Goal: Transaction & Acquisition: Purchase product/service

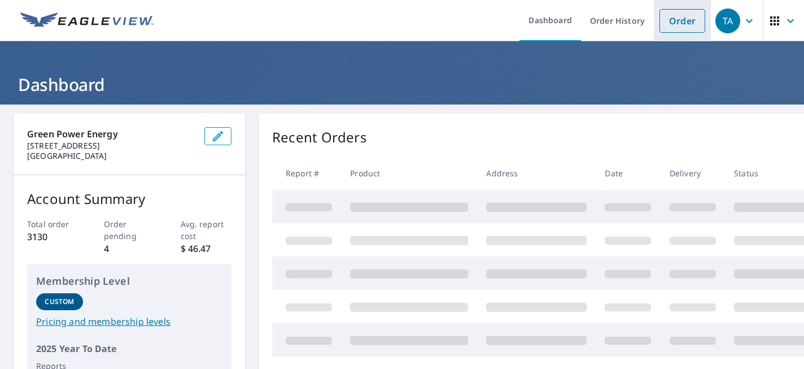
click at [671, 22] on link "Order" at bounding box center [683, 21] width 46 height 24
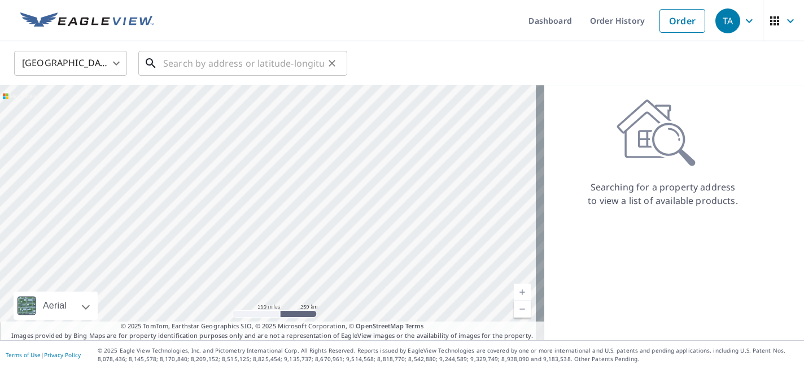
click at [281, 63] on input "text" at bounding box center [243, 63] width 161 height 32
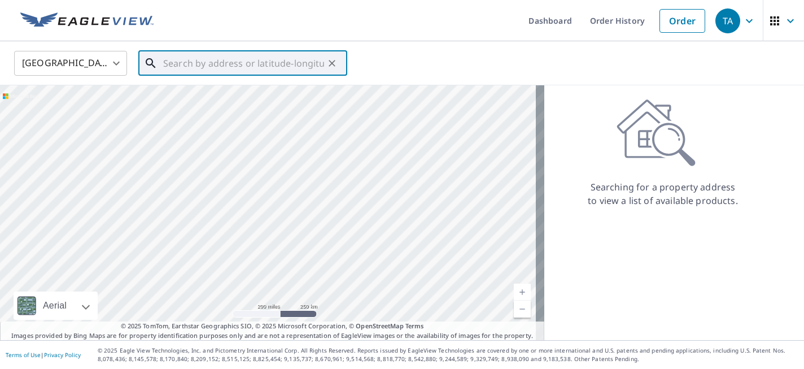
paste input "[STREET_ADDRESS][PERSON_NAME]"
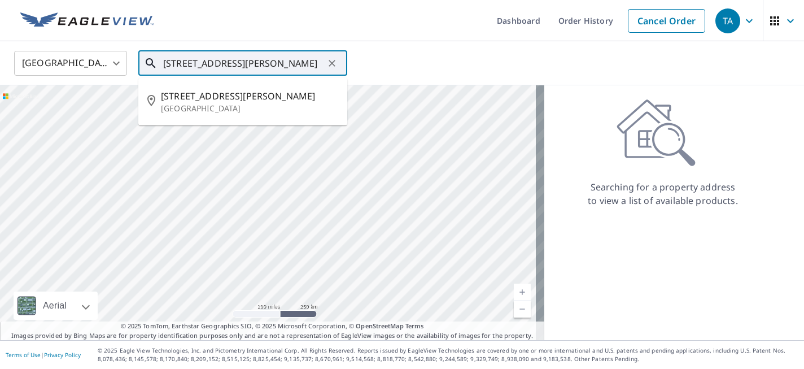
type input "[STREET_ADDRESS][PERSON_NAME]"
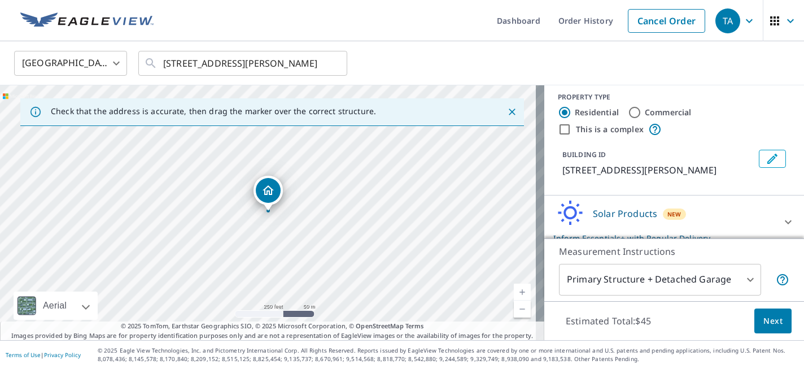
scroll to position [18, 0]
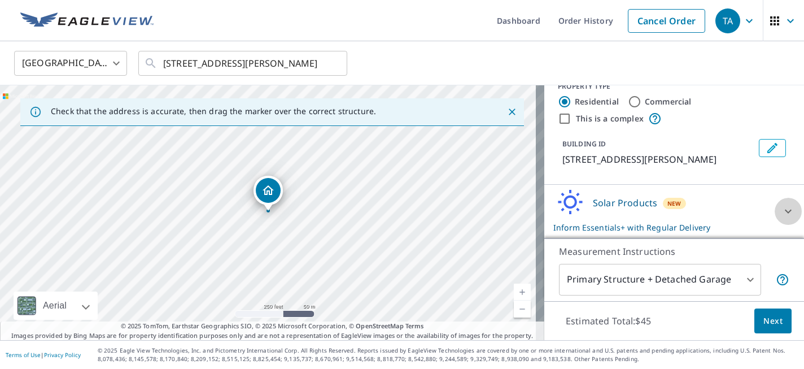
click at [785, 210] on icon at bounding box center [788, 212] width 7 height 4
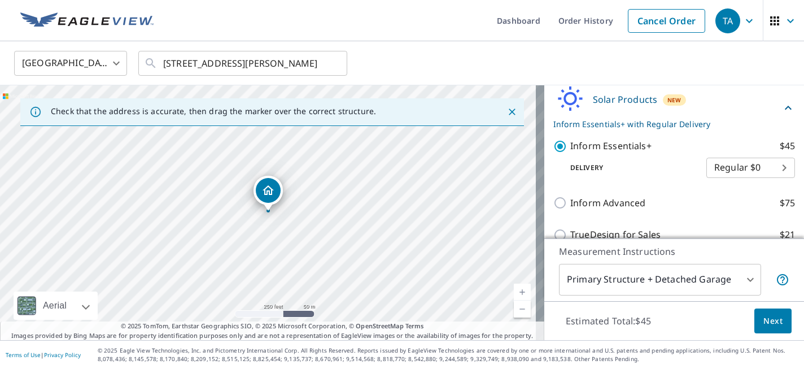
scroll to position [128, 0]
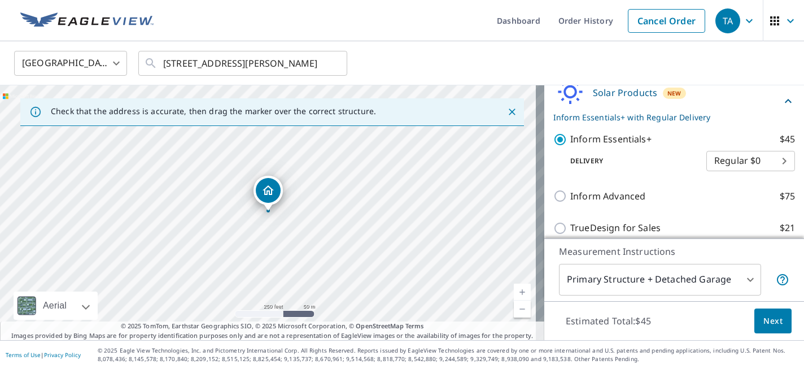
click at [671, 276] on body "TA TA Dashboard Order History Cancel Order TA United States US ​ [STREET_ADDRES…" at bounding box center [402, 184] width 804 height 369
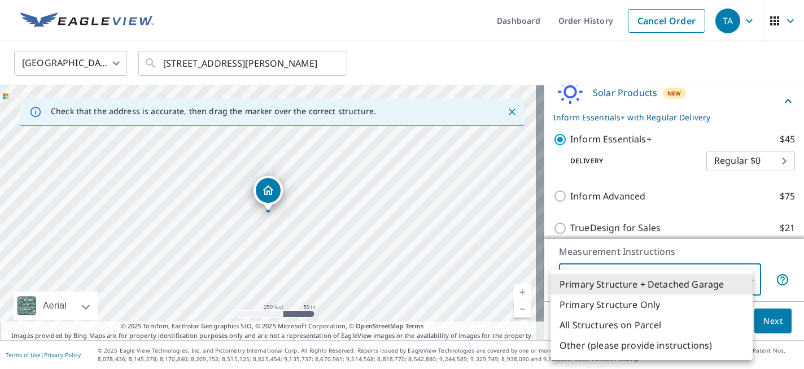
click at [603, 325] on li "All Structures on Parcel" at bounding box center [652, 325] width 202 height 20
type input "3"
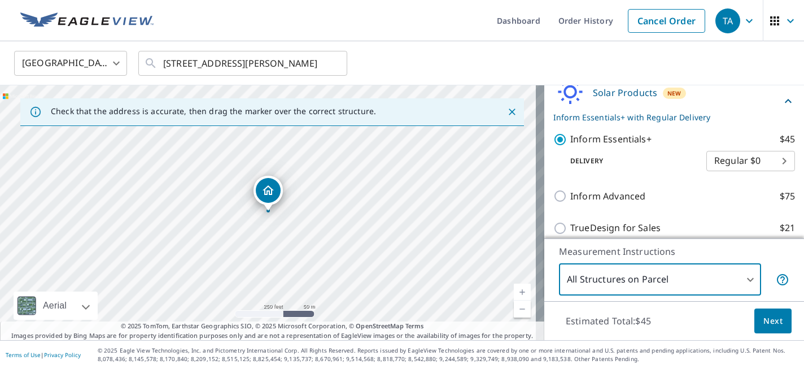
click at [772, 315] on span "Next" at bounding box center [773, 321] width 19 height 14
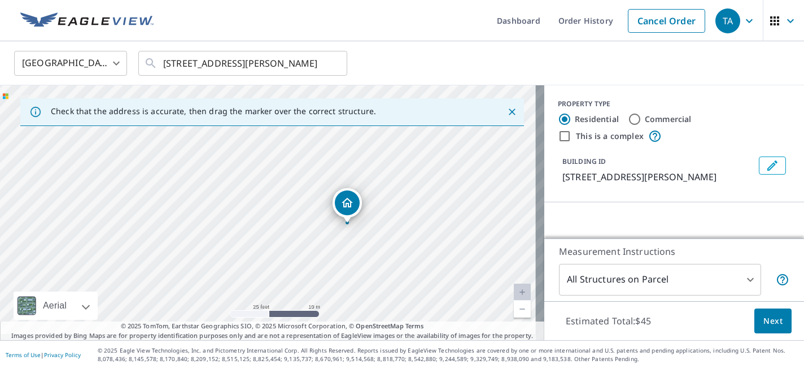
drag, startPoint x: 285, startPoint y: 203, endPoint x: 280, endPoint y: 158, distance: 46.0
click at [280, 158] on div "[STREET_ADDRESS][PERSON_NAME]" at bounding box center [272, 212] width 545 height 255
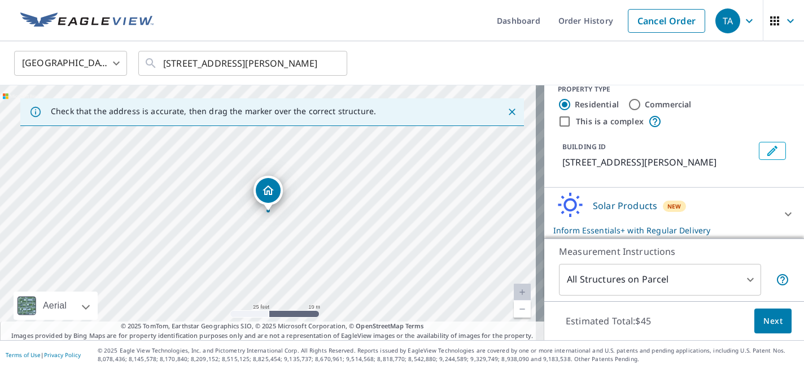
scroll to position [18, 0]
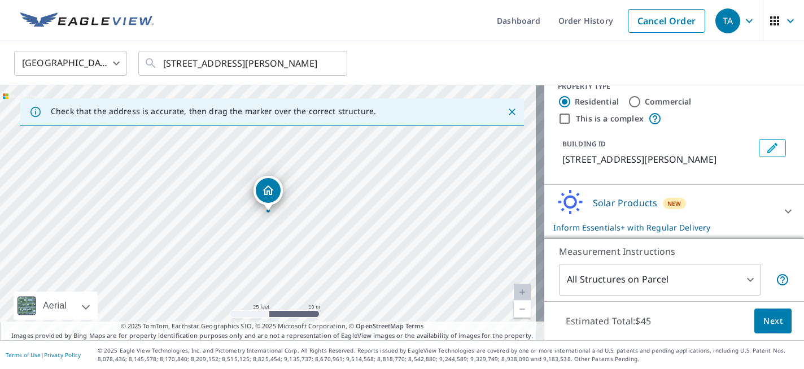
click at [782, 210] on icon at bounding box center [789, 211] width 14 height 14
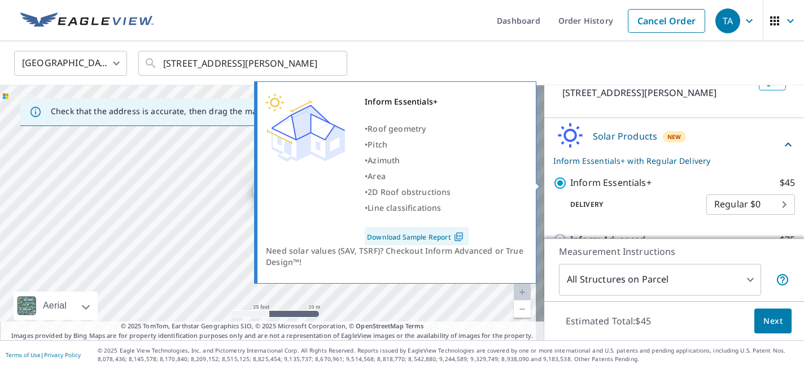
scroll to position [85, 0]
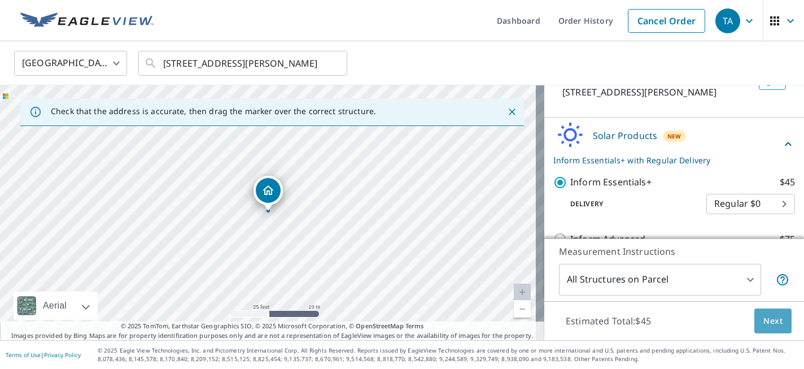
click at [770, 326] on span "Next" at bounding box center [773, 321] width 19 height 14
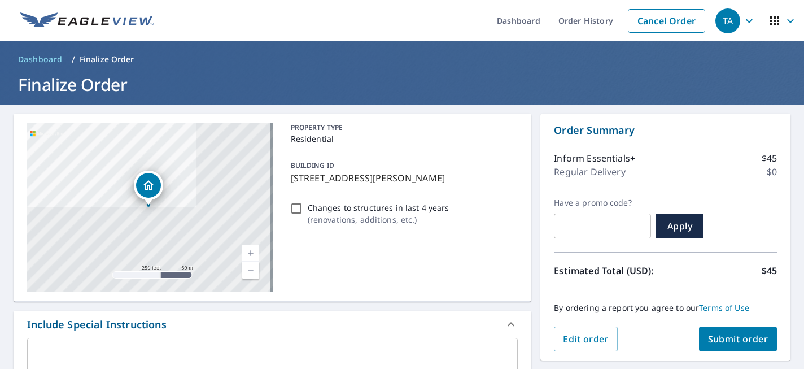
click at [295, 207] on input "Changes to structures in last 4 years ( renovations, additions, etc. )" at bounding box center [297, 209] width 14 height 14
checkbox input "true"
click at [725, 341] on span "Submit order" at bounding box center [738, 339] width 60 height 12
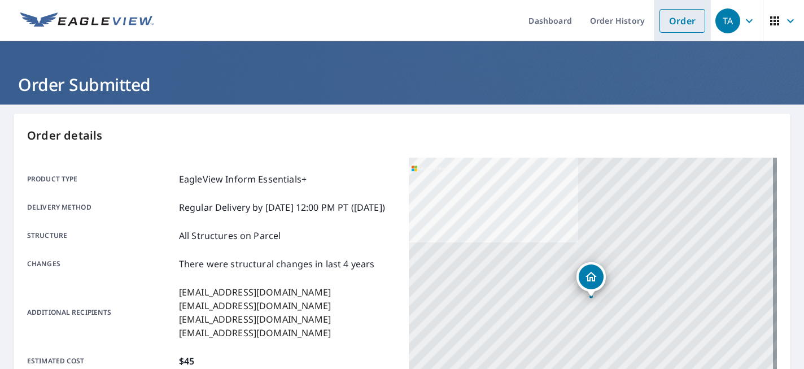
drag, startPoint x: 673, startPoint y: 24, endPoint x: 646, endPoint y: 37, distance: 30.3
click at [673, 25] on link "Order" at bounding box center [683, 21] width 46 height 24
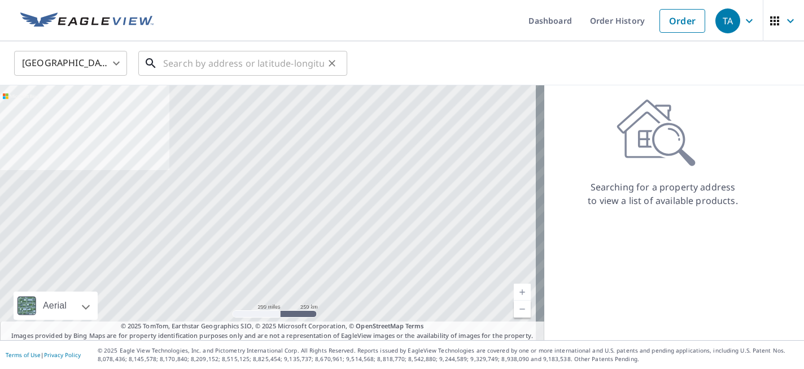
click at [268, 67] on input "text" at bounding box center [243, 63] width 161 height 32
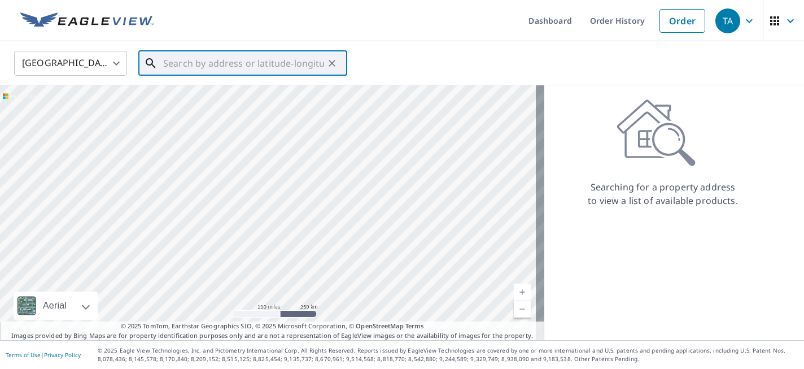
paste input "[STREET_ADDRESS]"
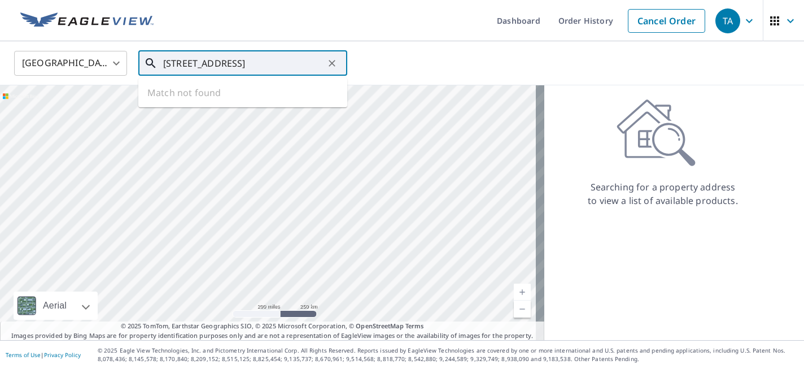
type input "[STREET_ADDRESS]"
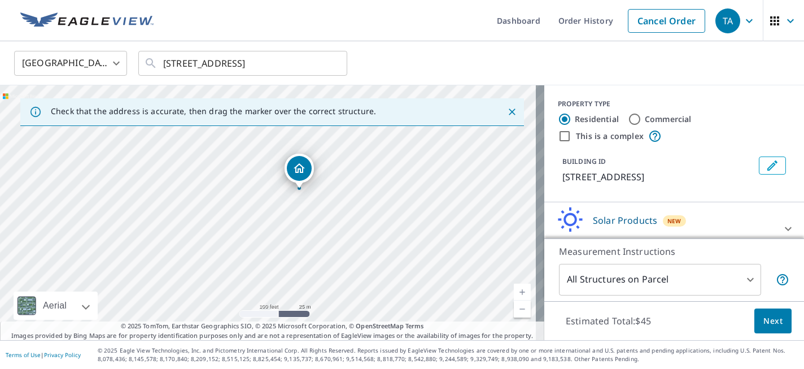
drag, startPoint x: 284, startPoint y: 203, endPoint x: 320, endPoint y: 219, distance: 39.5
click at [320, 219] on div "[STREET_ADDRESS]" at bounding box center [272, 212] width 545 height 255
drag, startPoint x: 328, startPoint y: 204, endPoint x: 337, endPoint y: 271, distance: 67.8
click at [337, 271] on div "[STREET_ADDRESS]" at bounding box center [272, 212] width 545 height 255
click at [782, 226] on icon at bounding box center [789, 229] width 14 height 14
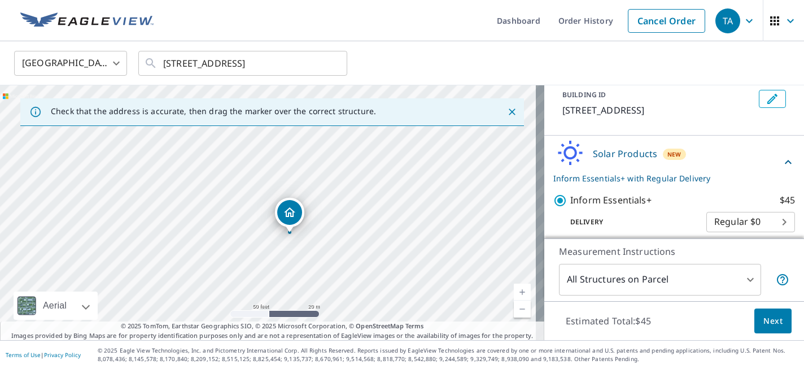
scroll to position [72, 0]
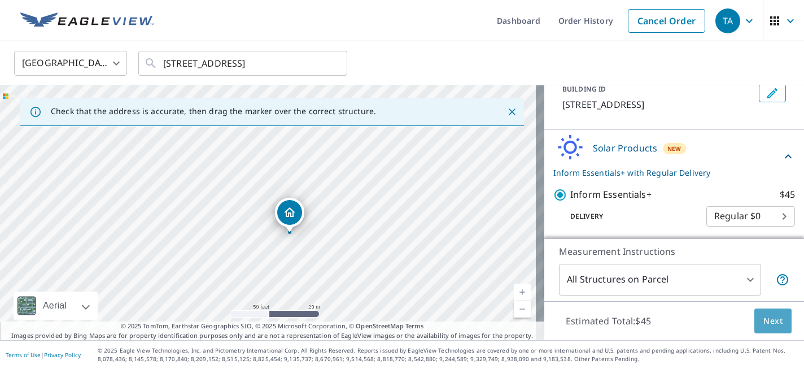
click at [770, 320] on span "Next" at bounding box center [773, 321] width 19 height 14
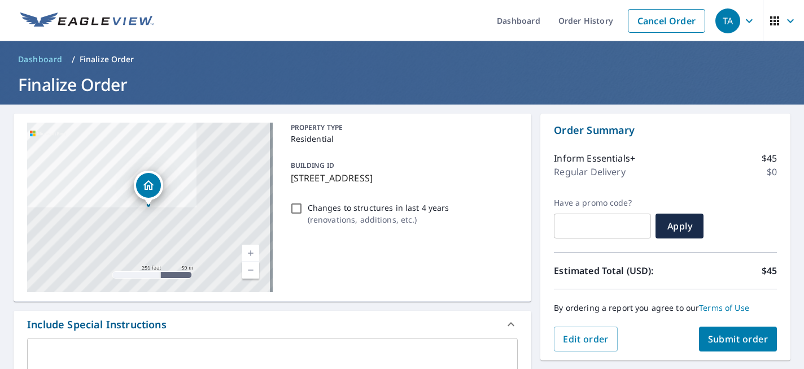
click at [291, 204] on input "Changes to structures in last 4 years ( renovations, additions, etc. )" at bounding box center [297, 209] width 14 height 14
checkbox input "true"
click at [726, 339] on span "Submit order" at bounding box center [738, 339] width 60 height 12
